Goal: Find specific page/section: Find specific page/section

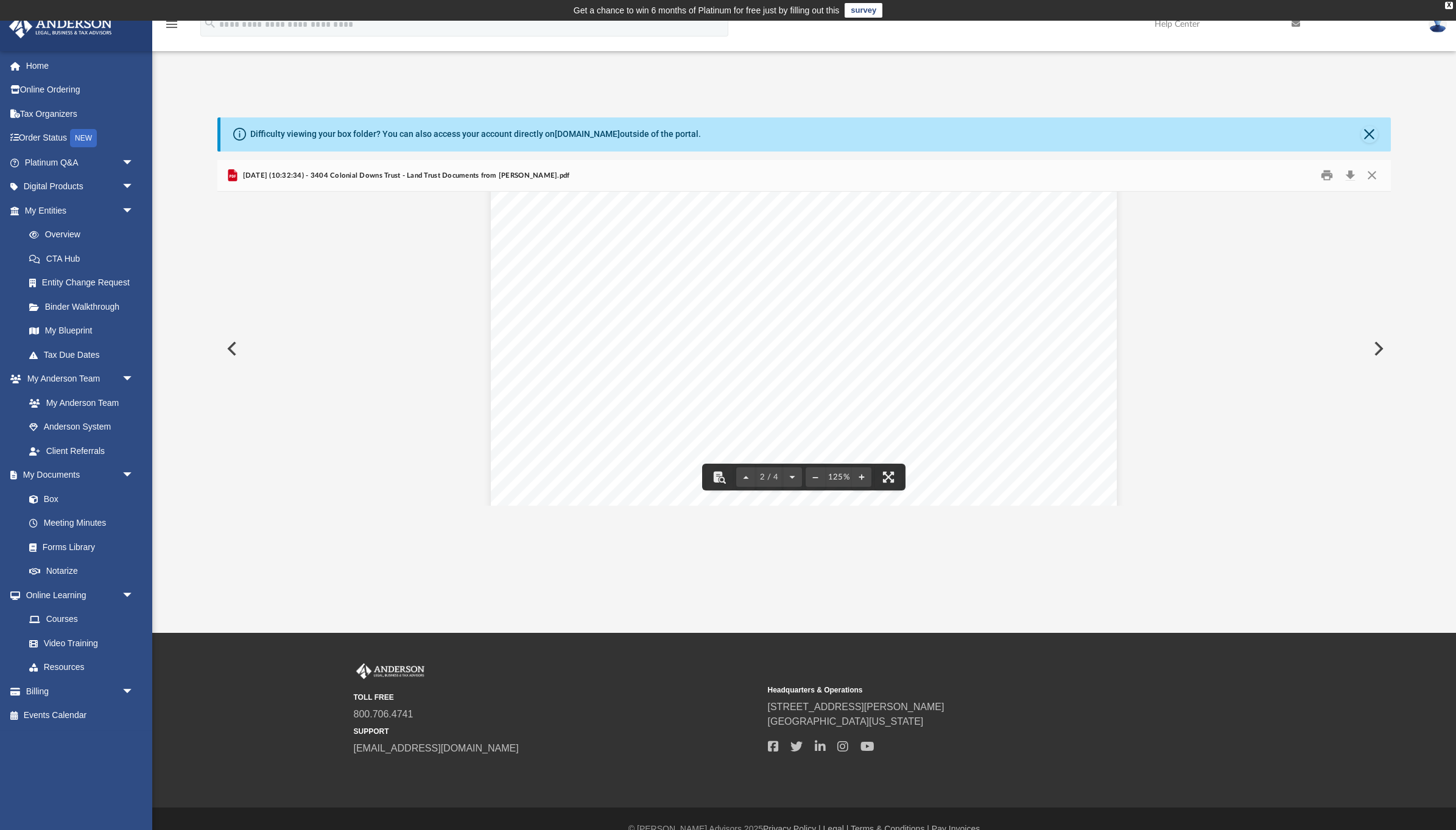
scroll to position [979, 0]
click at [1379, 344] on button "Preview" at bounding box center [1377, 349] width 27 height 34
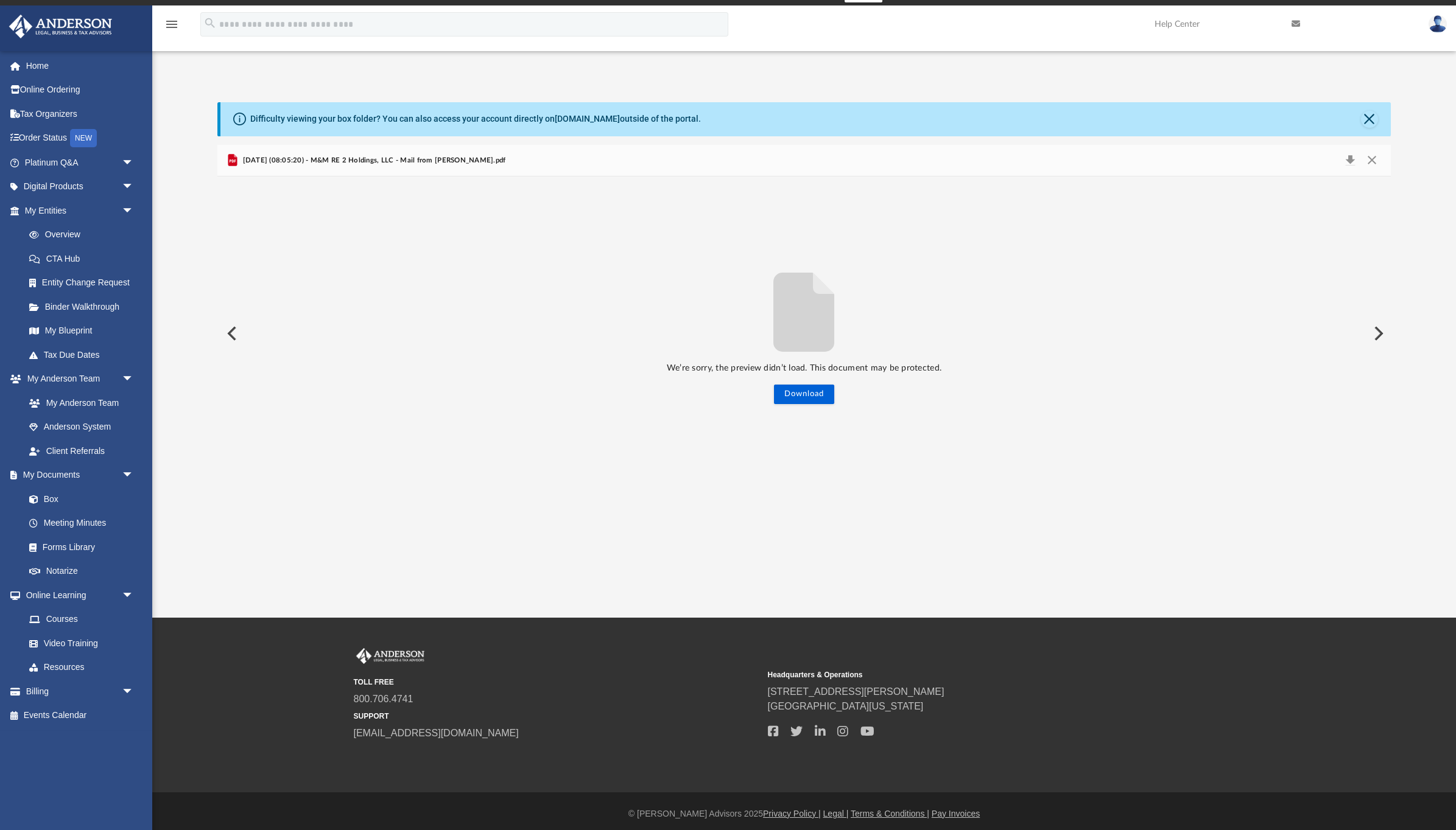
scroll to position [17, 0]
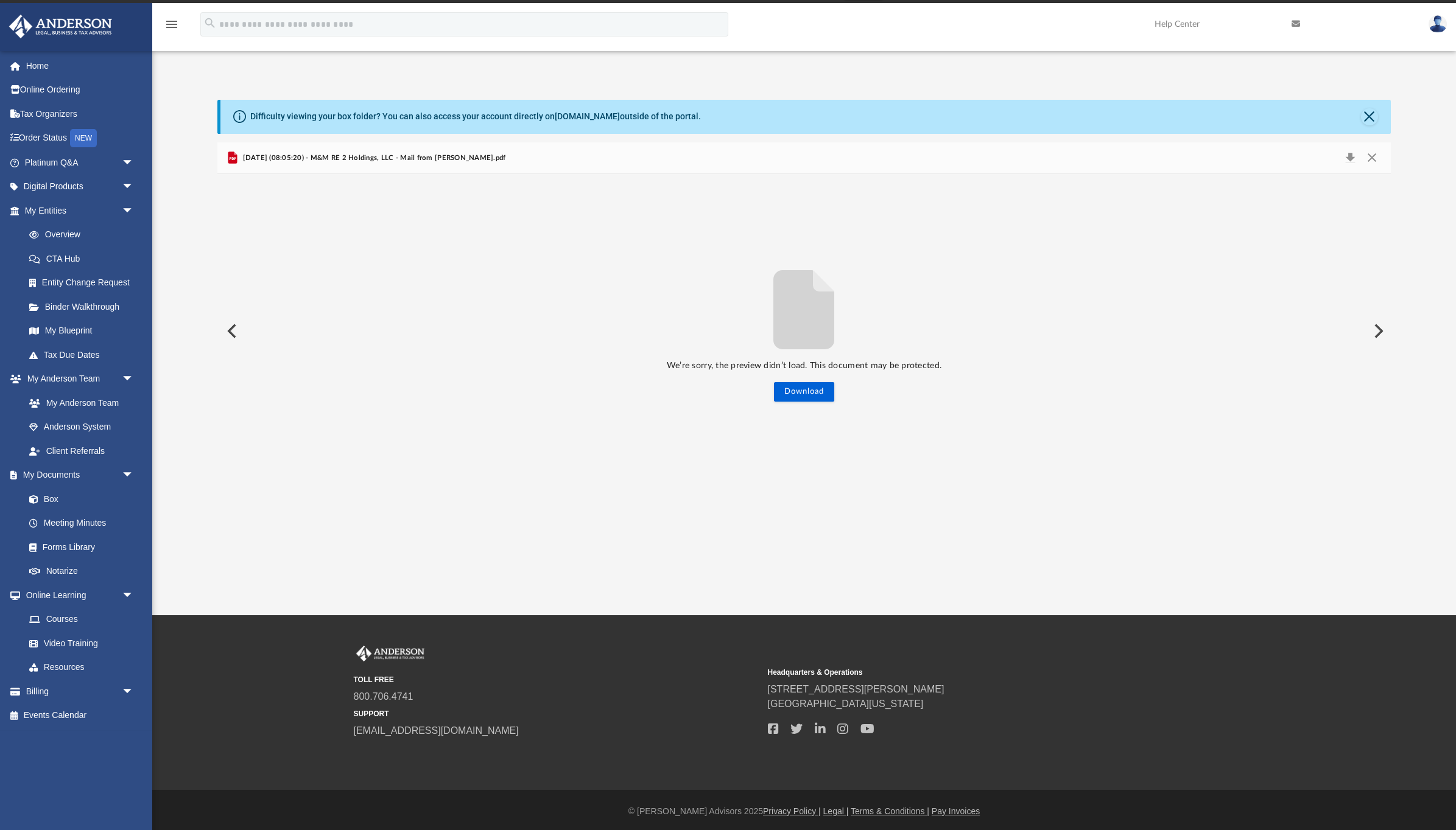
click at [1386, 333] on button "Preview" at bounding box center [1377, 330] width 27 height 34
click at [54, 70] on link "Home" at bounding box center [80, 65] width 143 height 24
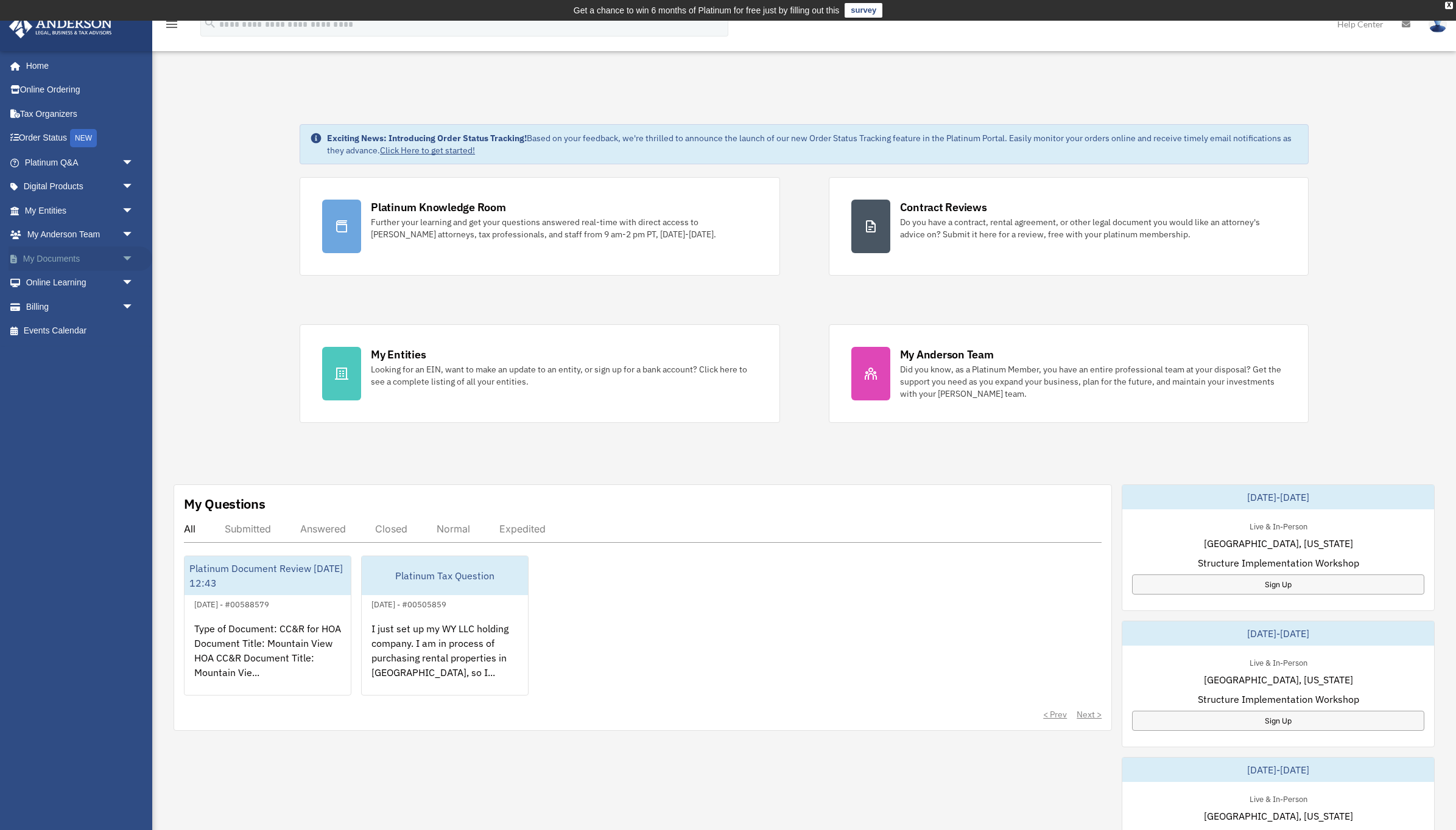
click at [62, 256] on link "My Documents arrow_drop_down" at bounding box center [80, 258] width 143 height 24
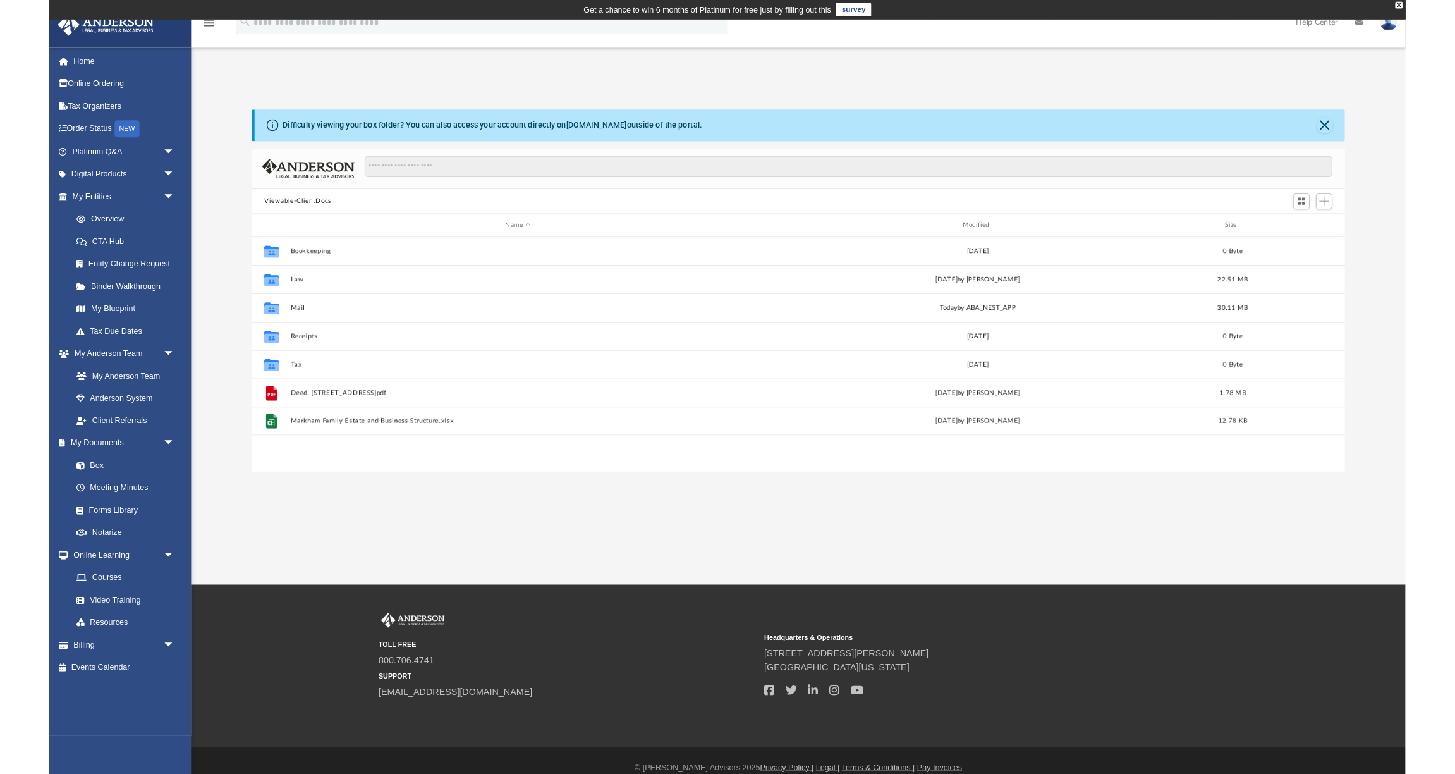
scroll to position [288, 1218]
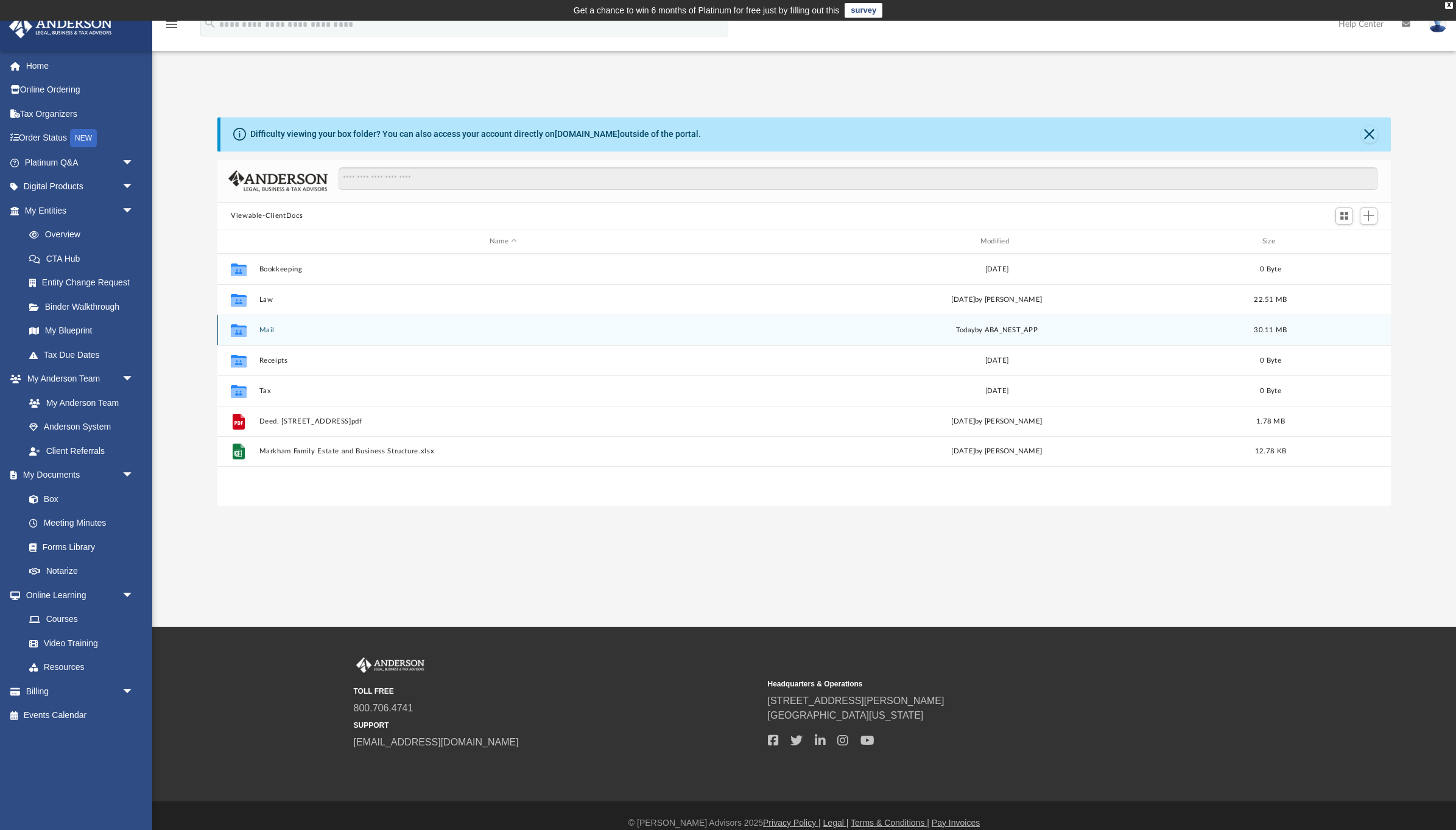
click at [271, 327] on button "Mail" at bounding box center [503, 330] width 488 height 8
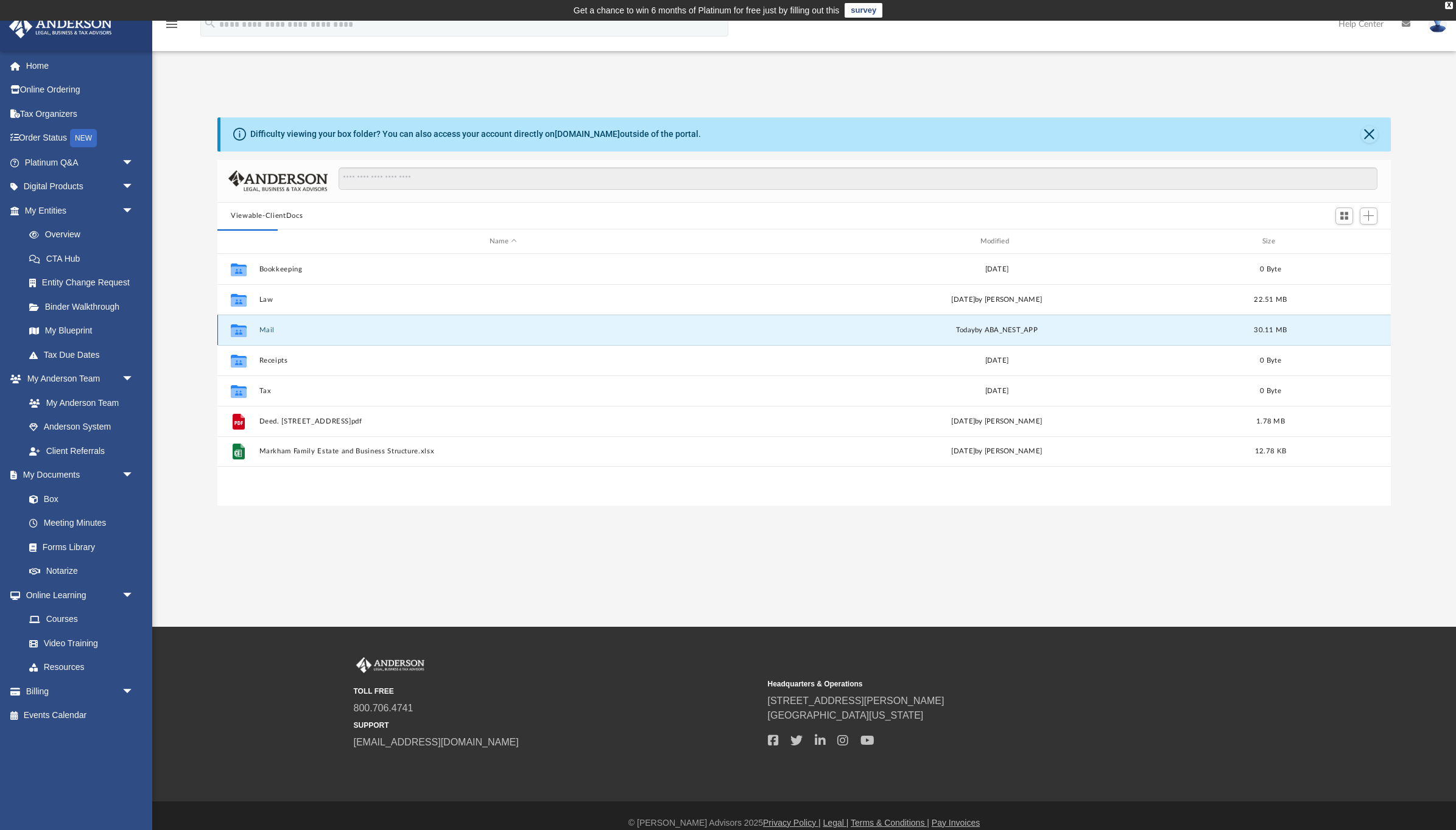
click at [271, 327] on button "Mail" at bounding box center [503, 330] width 488 height 8
click at [342, 329] on button "Mail" at bounding box center [503, 330] width 488 height 8
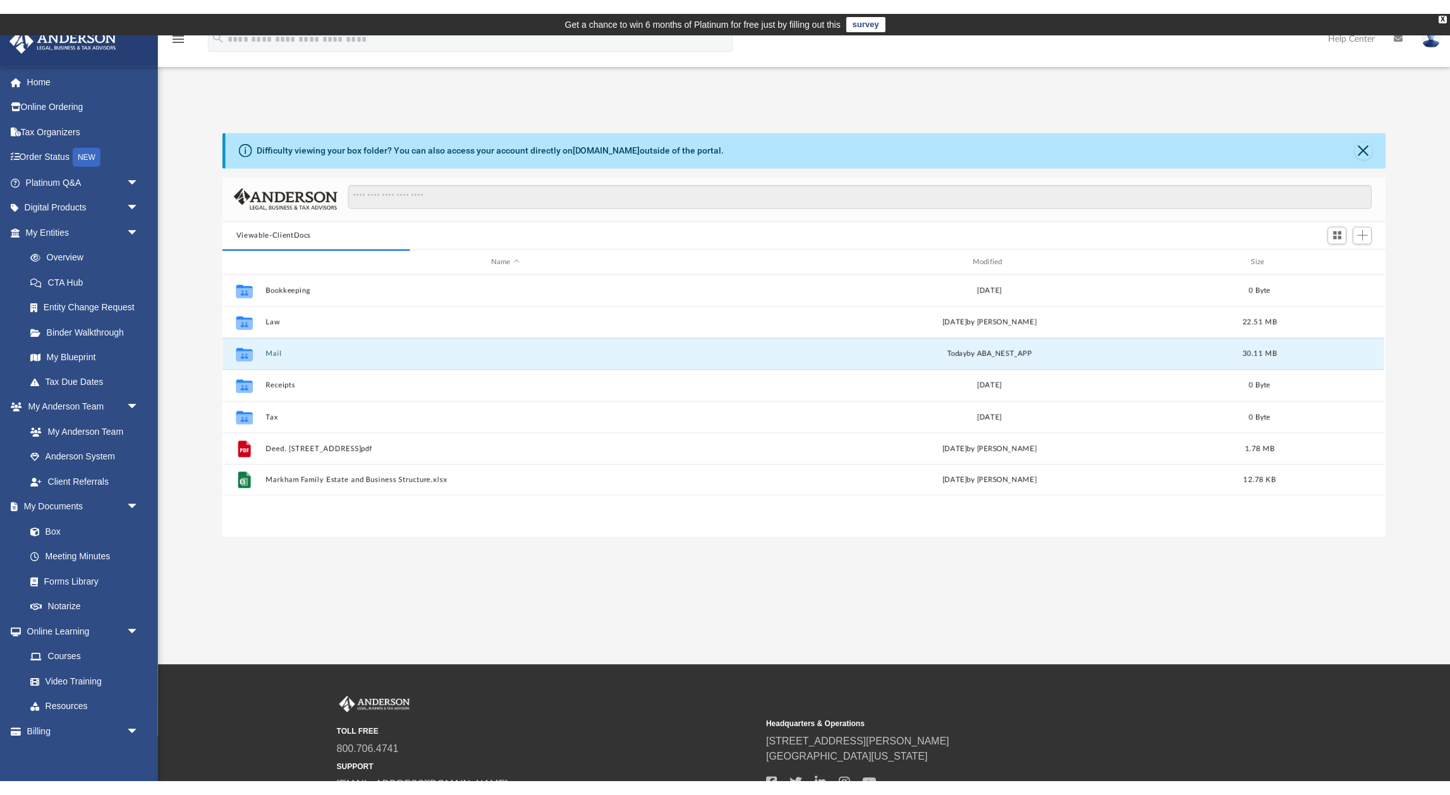
scroll to position [288, 1163]
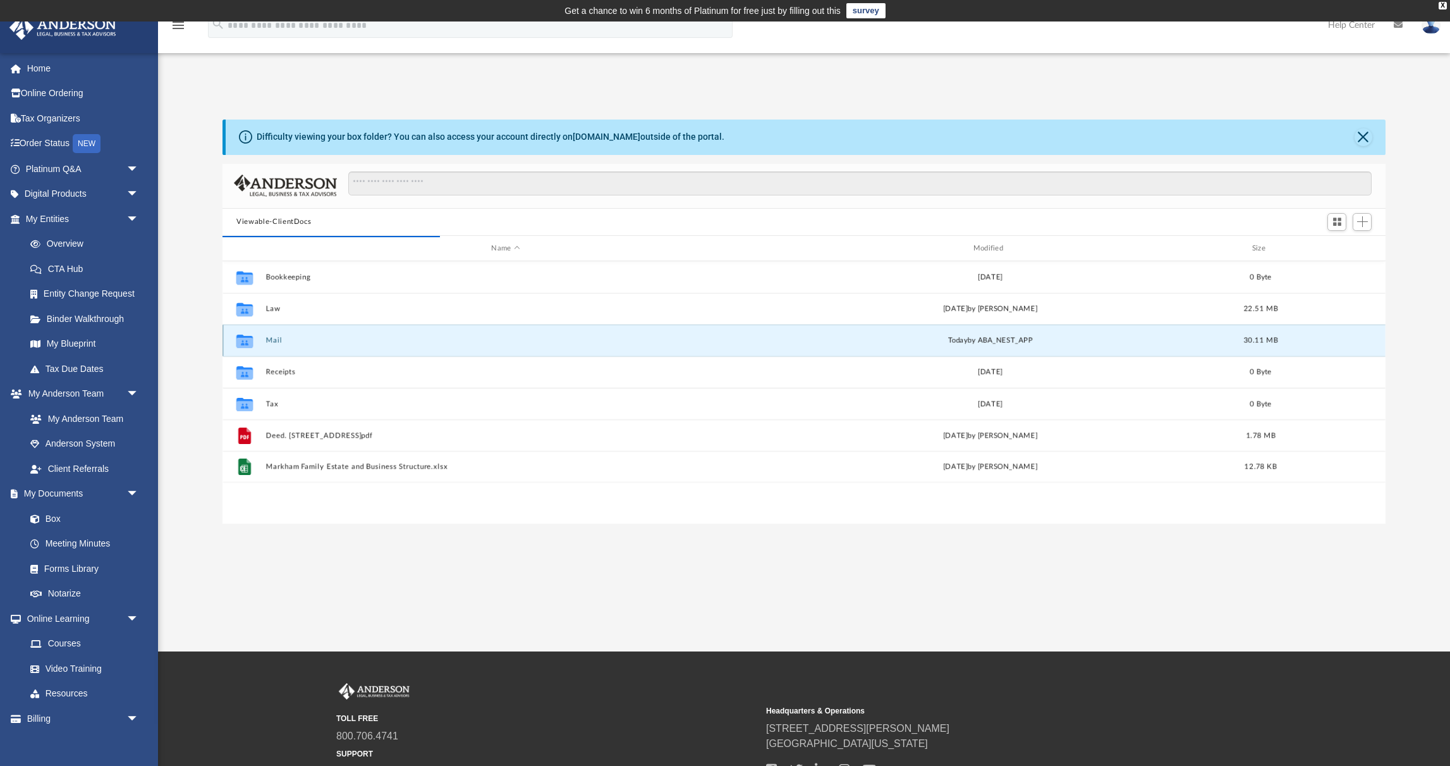
click at [280, 334] on div "Collaborated Folder Mail today by ABA_NEST_APP 30.11 MB" at bounding box center [804, 340] width 1163 height 32
click at [276, 344] on button "Mail" at bounding box center [505, 340] width 479 height 8
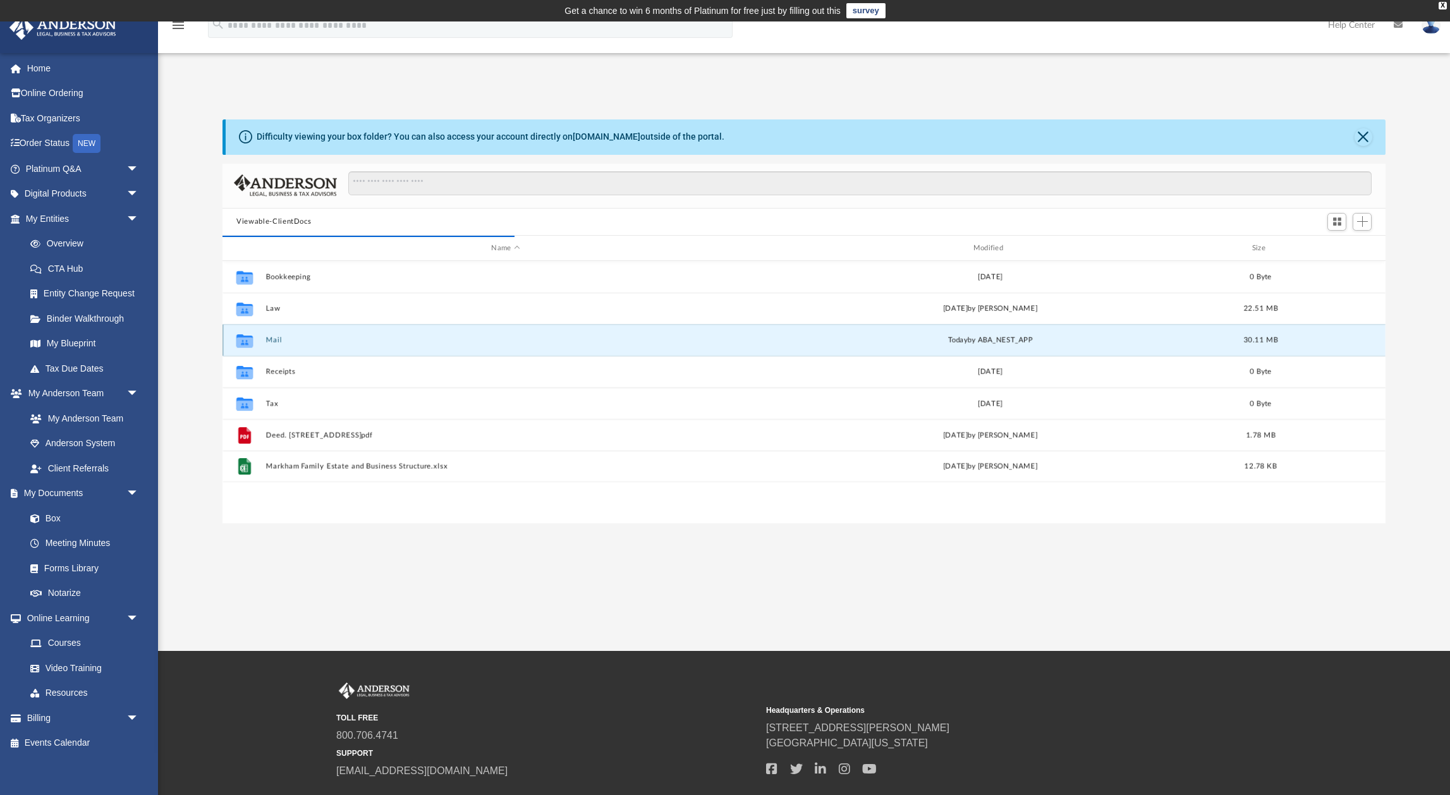
click at [267, 338] on button "Mail" at bounding box center [505, 340] width 479 height 8
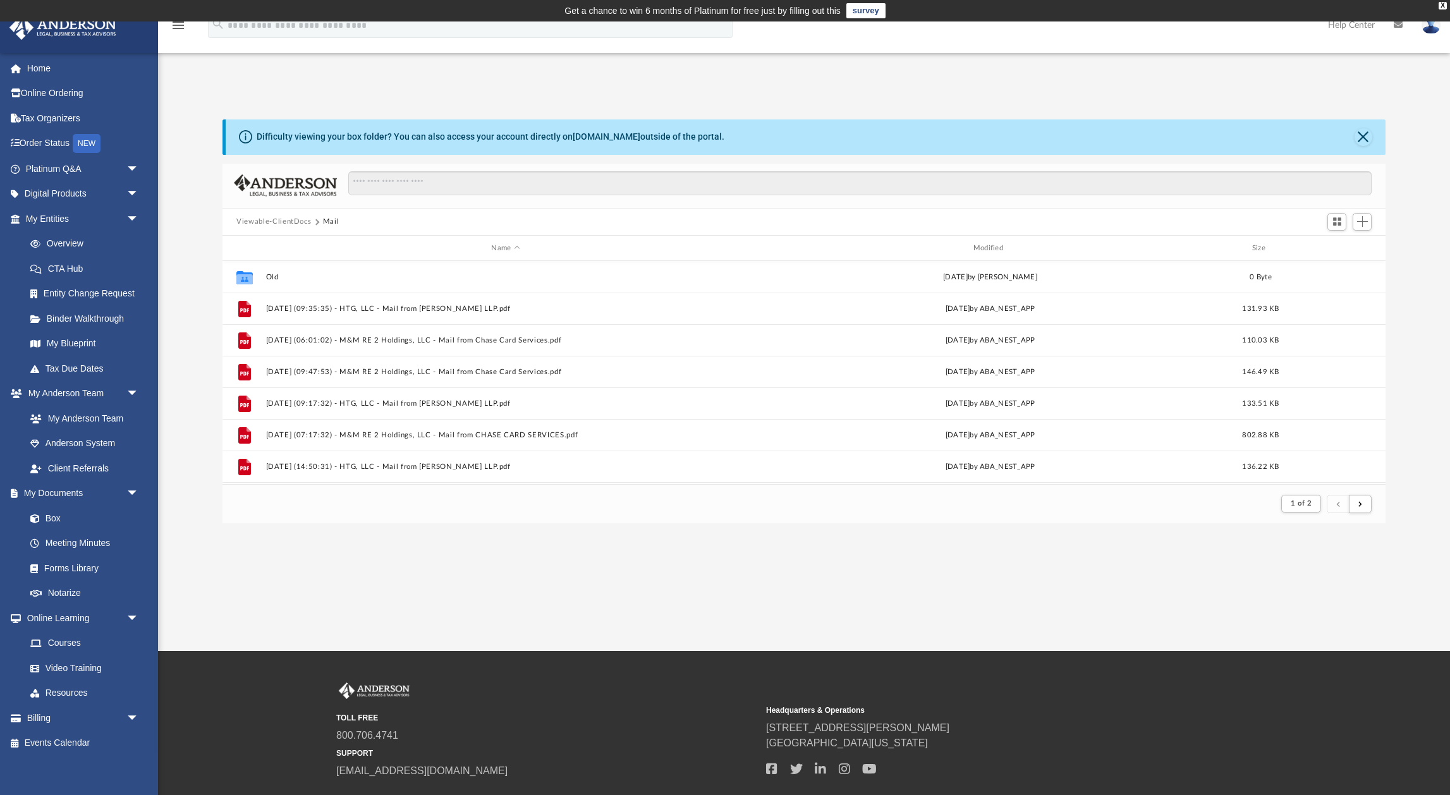
scroll to position [248, 1163]
click at [994, 243] on div "Modified" at bounding box center [990, 248] width 480 height 11
click at [1365, 507] on button "submit" at bounding box center [1360, 504] width 23 height 18
